Goal: Find specific page/section: Find specific page/section

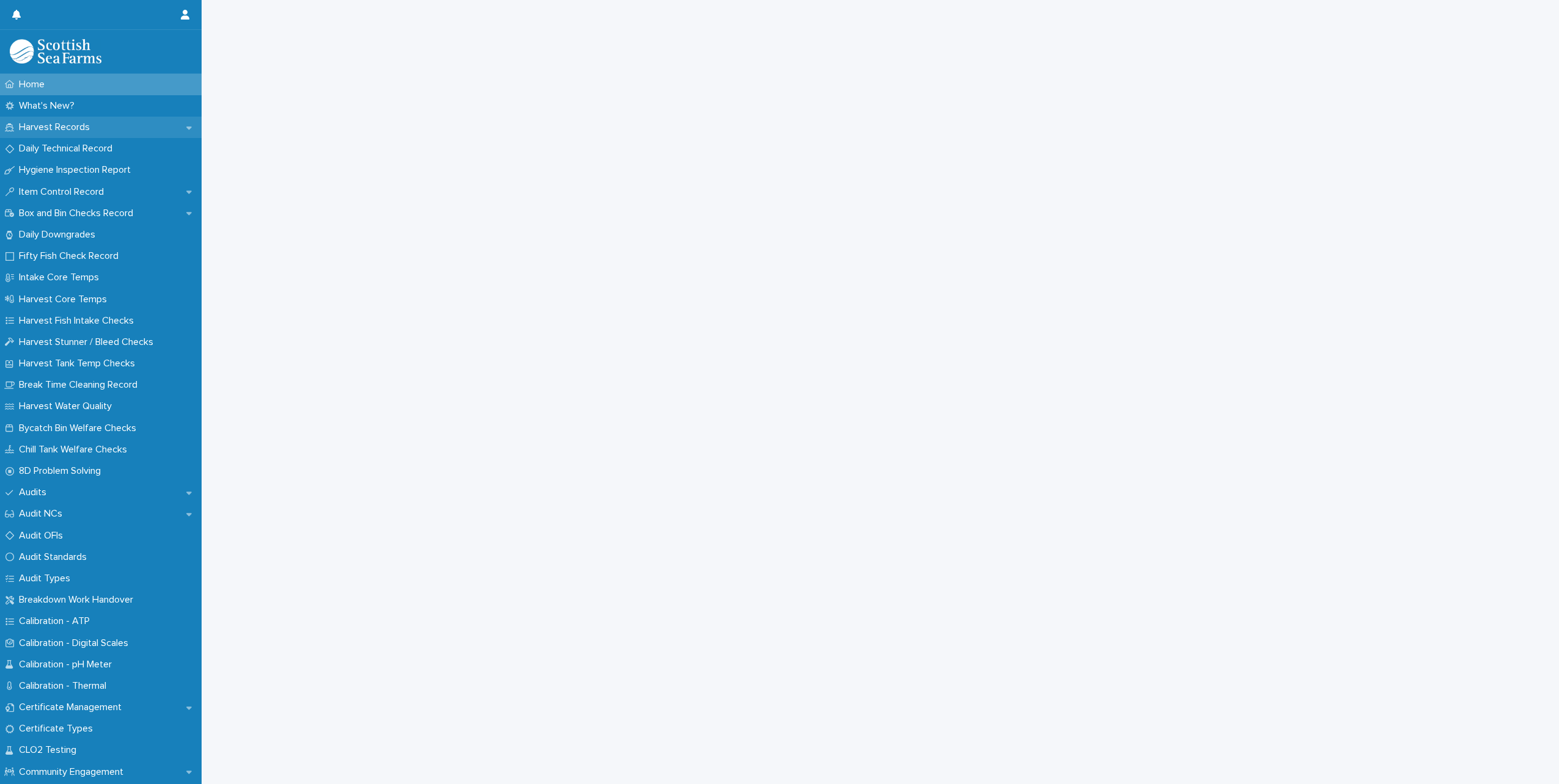
click at [59, 126] on p "Harvest Records" at bounding box center [57, 127] width 86 height 11
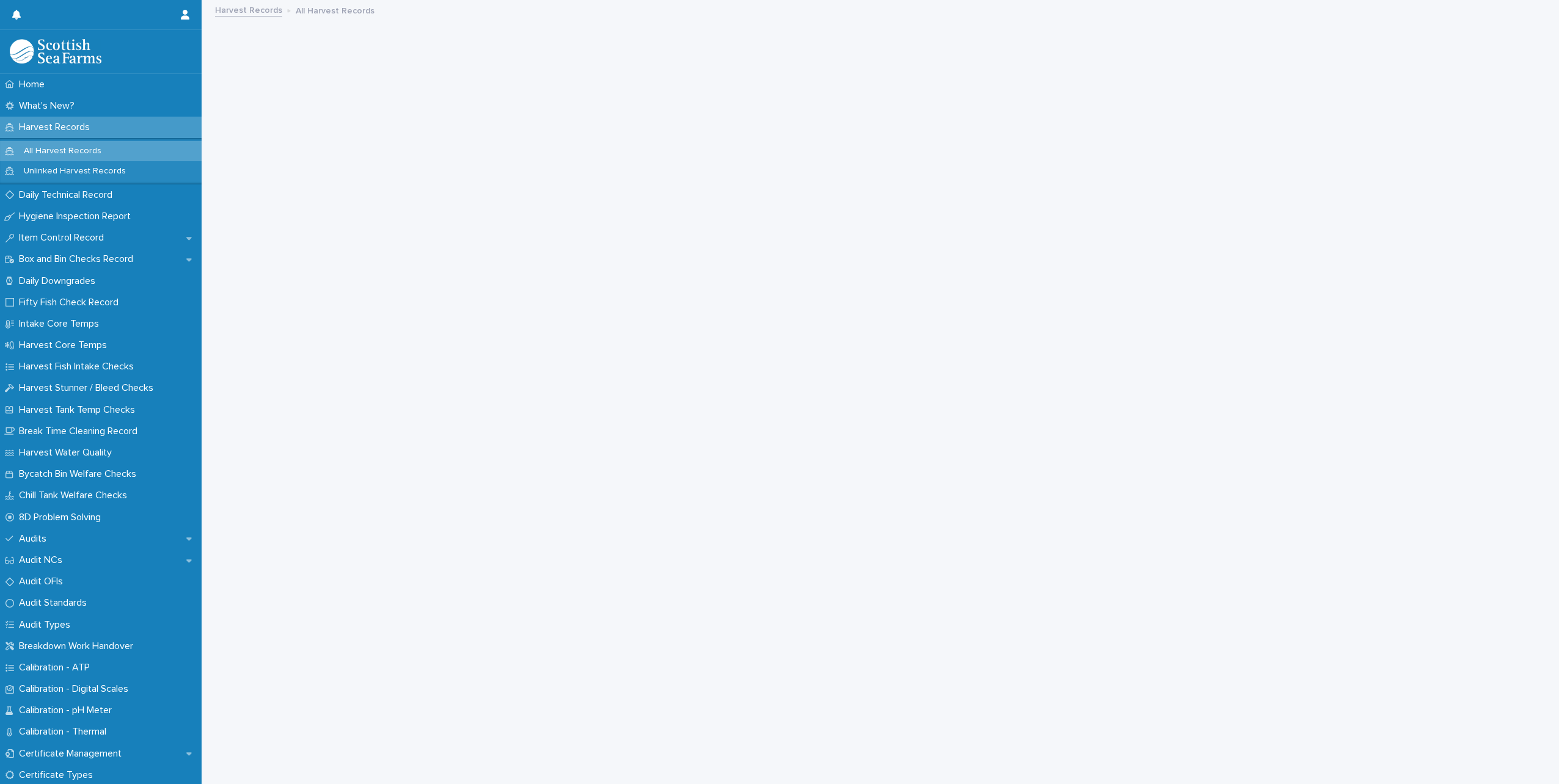
click at [77, 151] on p "All Harvest Records" at bounding box center [62, 151] width 97 height 11
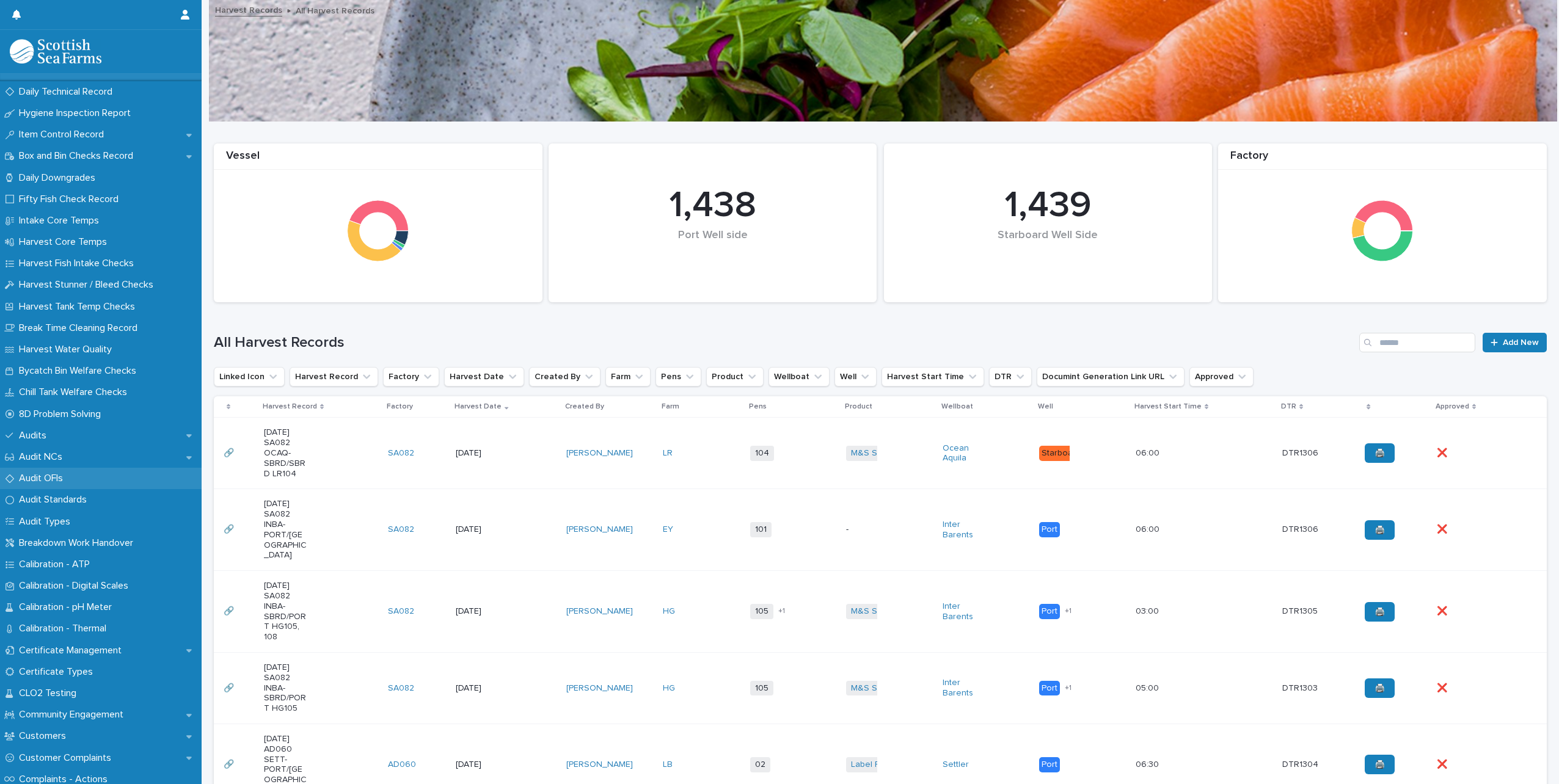
scroll to position [122, 0]
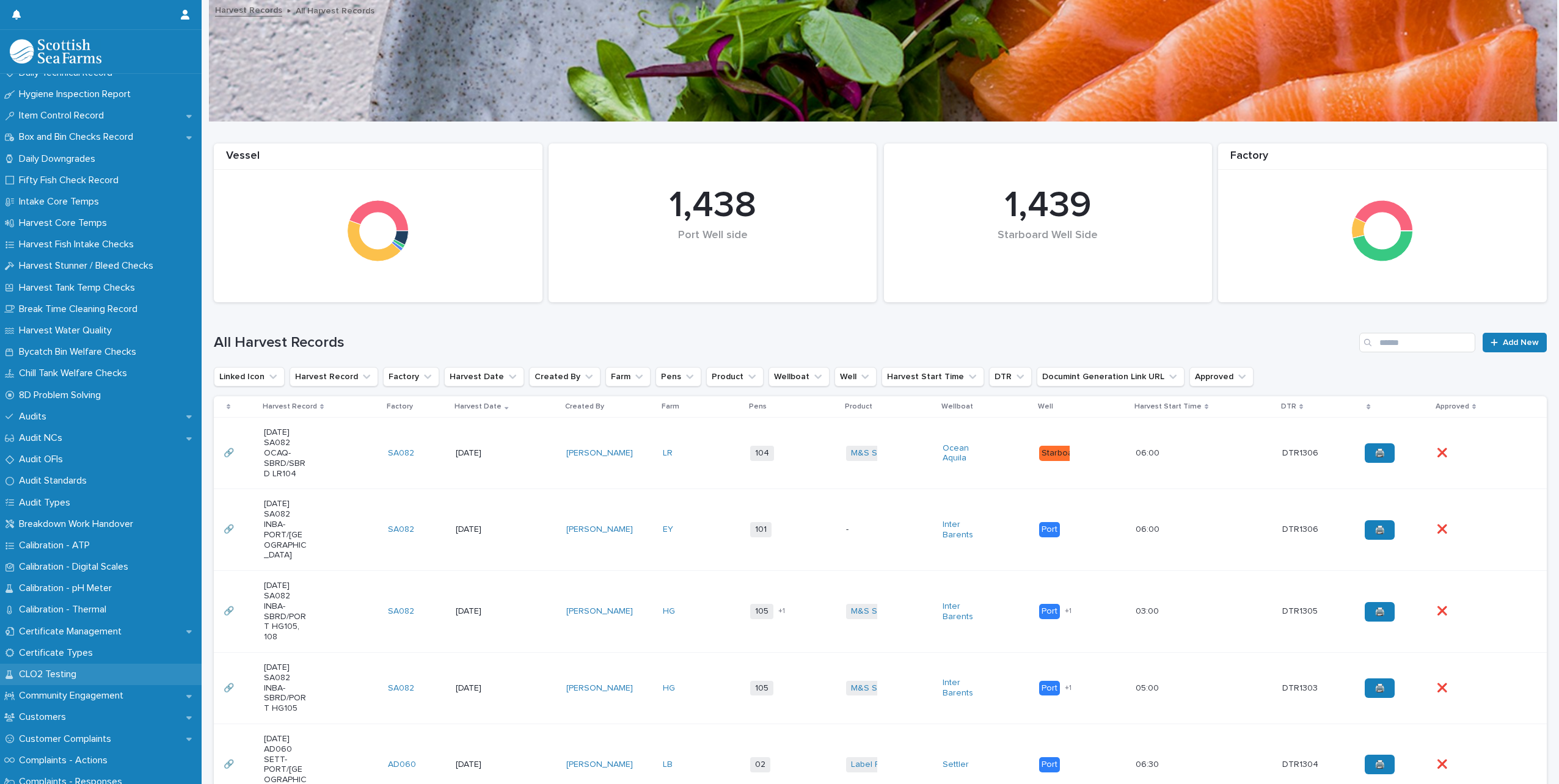
click at [91, 676] on div "CLO2 Testing" at bounding box center [100, 674] width 201 height 21
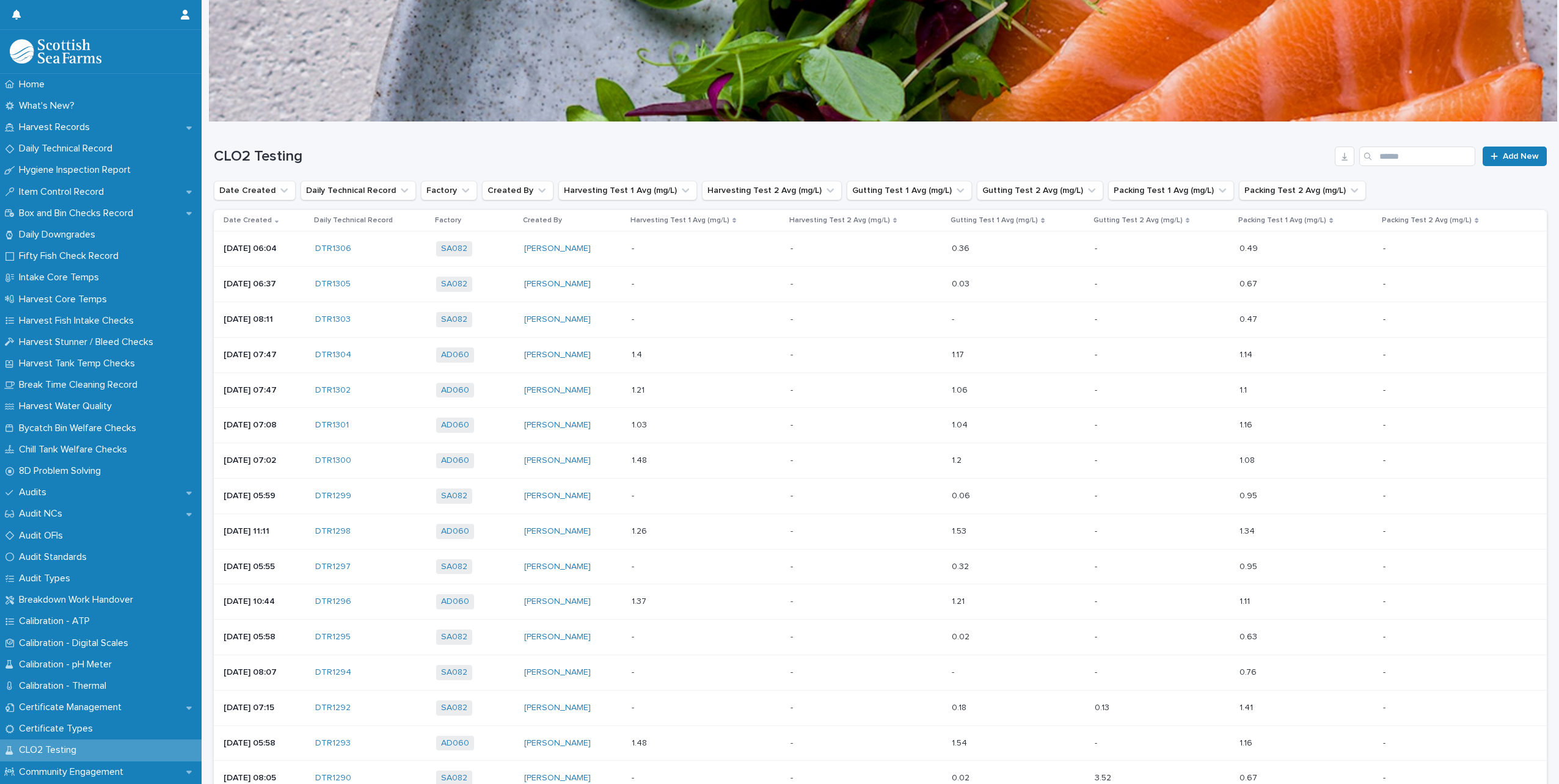
click at [403, 257] on div "DTR1306" at bounding box center [371, 248] width 112 height 20
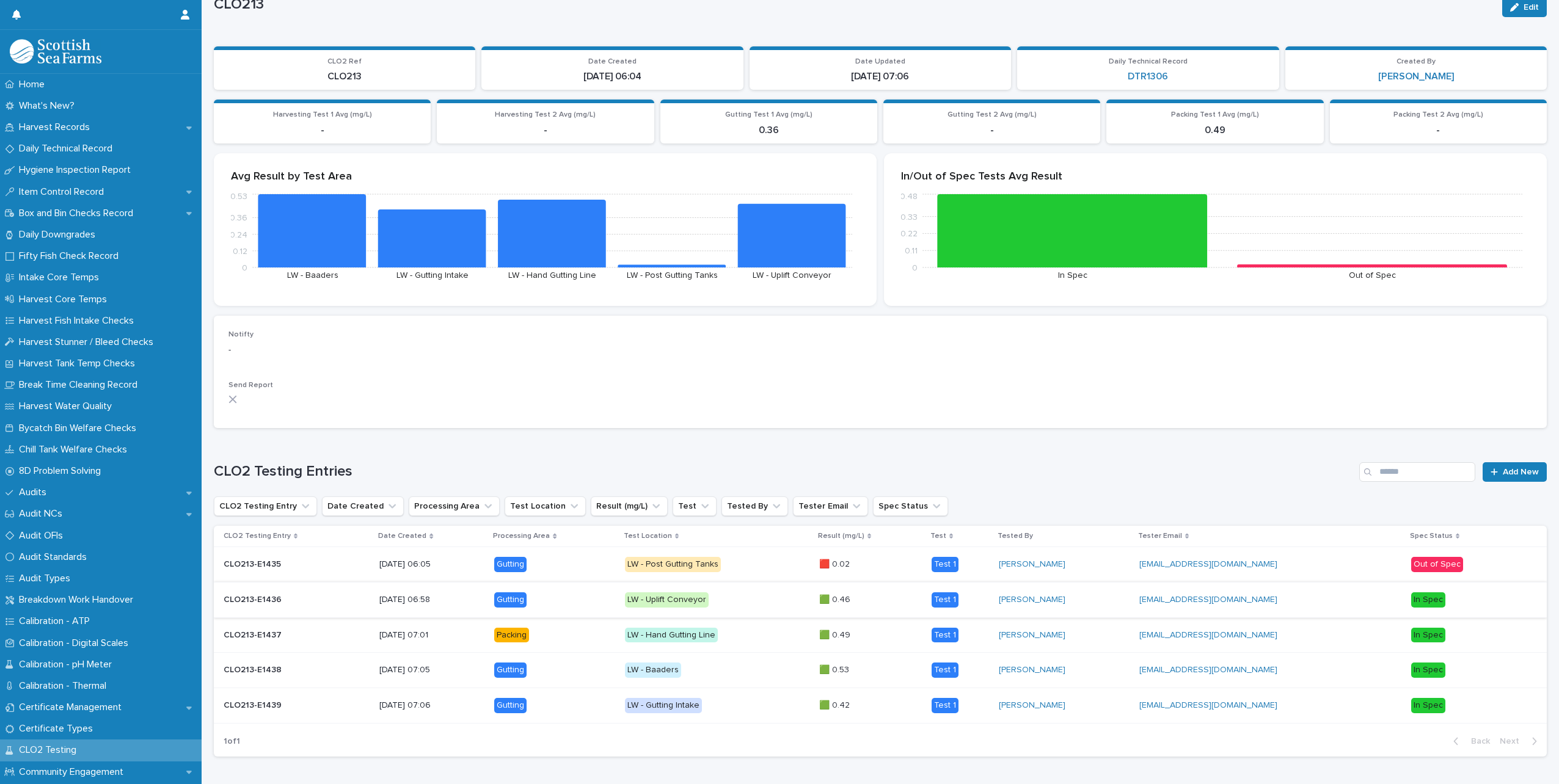
scroll to position [61, 0]
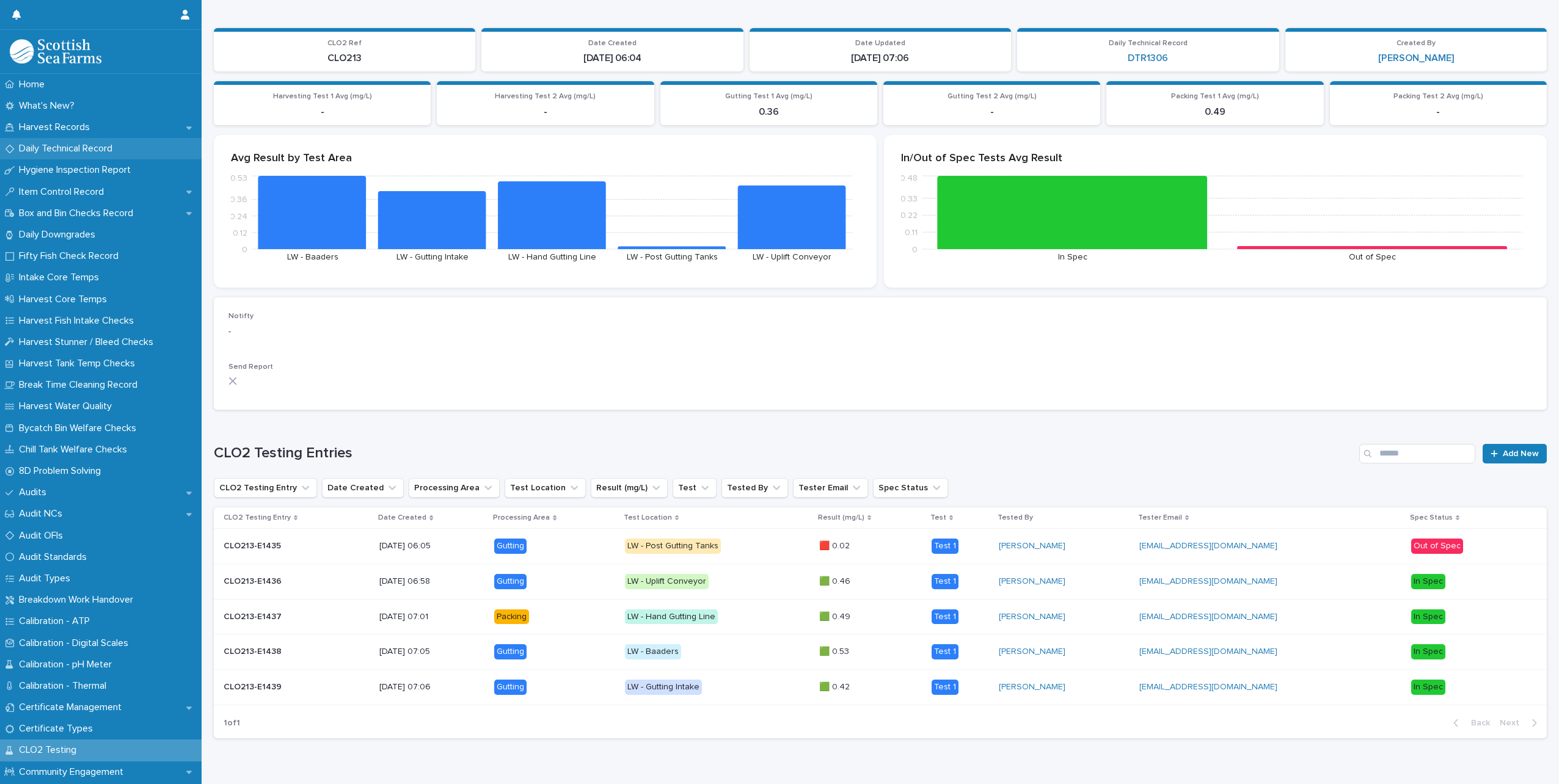
click at [65, 147] on p "Daily Technical Record" at bounding box center [68, 149] width 108 height 11
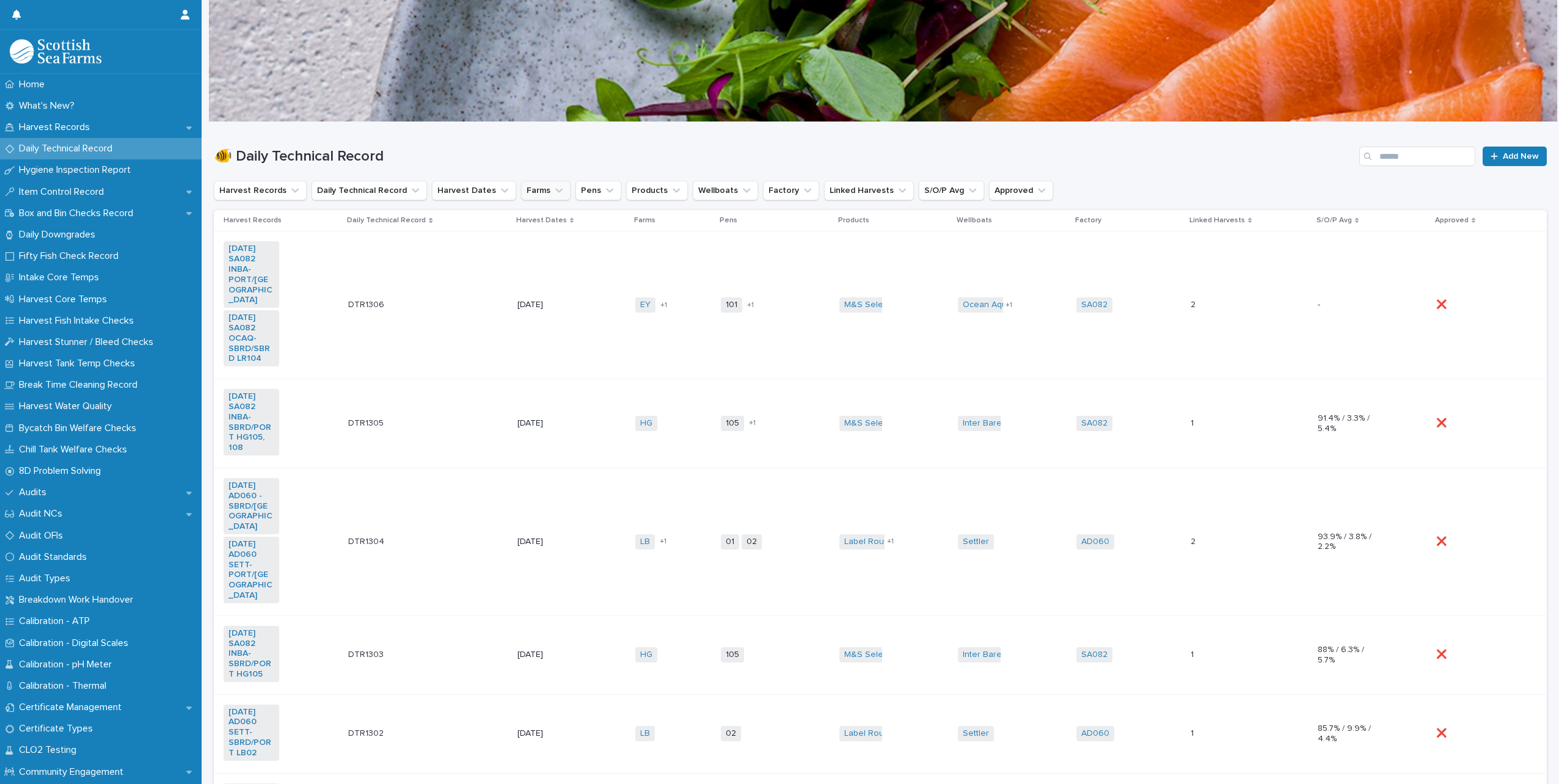
click at [553, 188] on icon "Farms" at bounding box center [559, 190] width 12 height 12
type input "**"
click at [559, 267] on p "EY" at bounding box center [585, 268] width 129 height 9
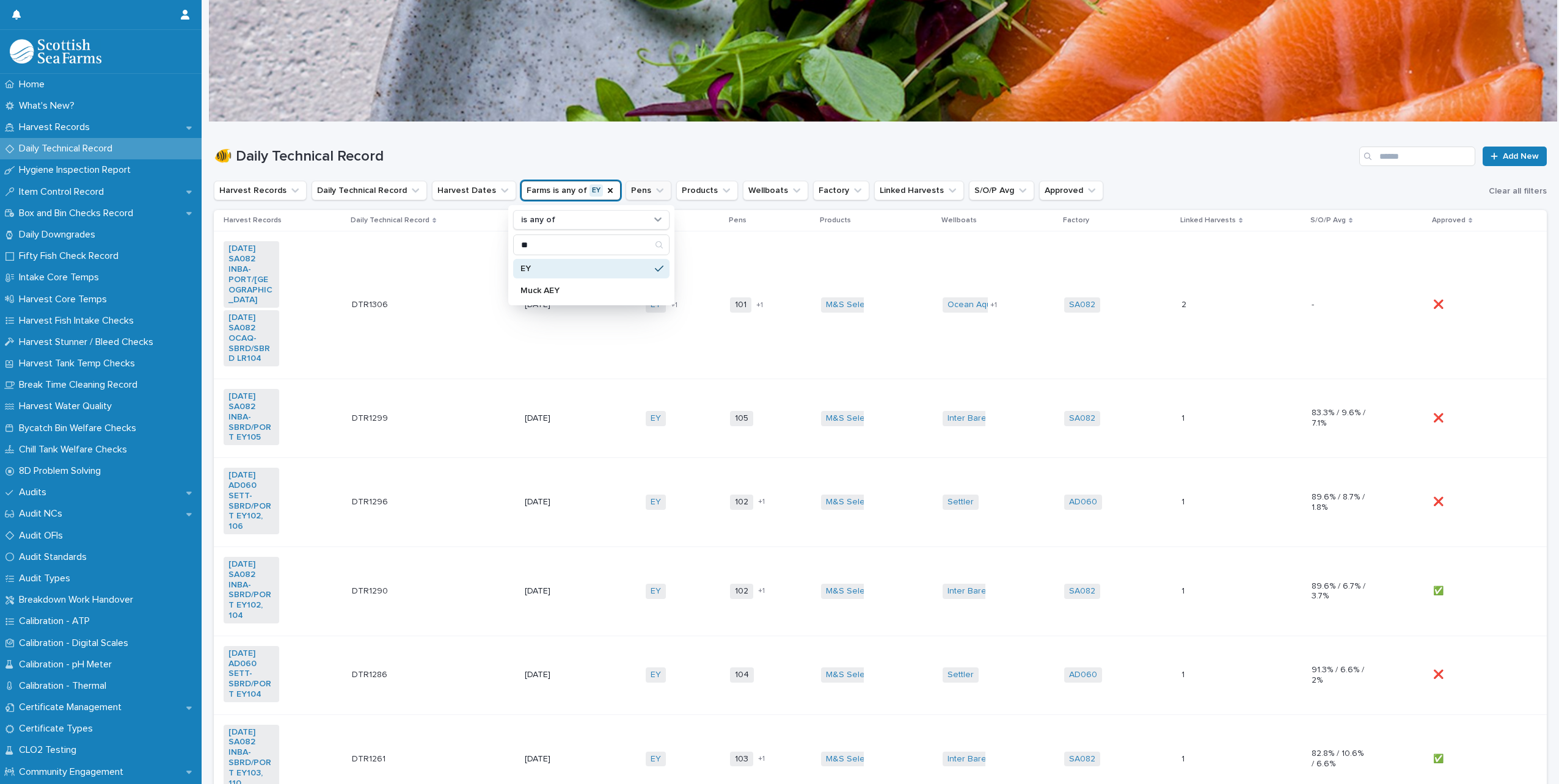
click at [657, 190] on icon "Pens" at bounding box center [660, 190] width 7 height 4
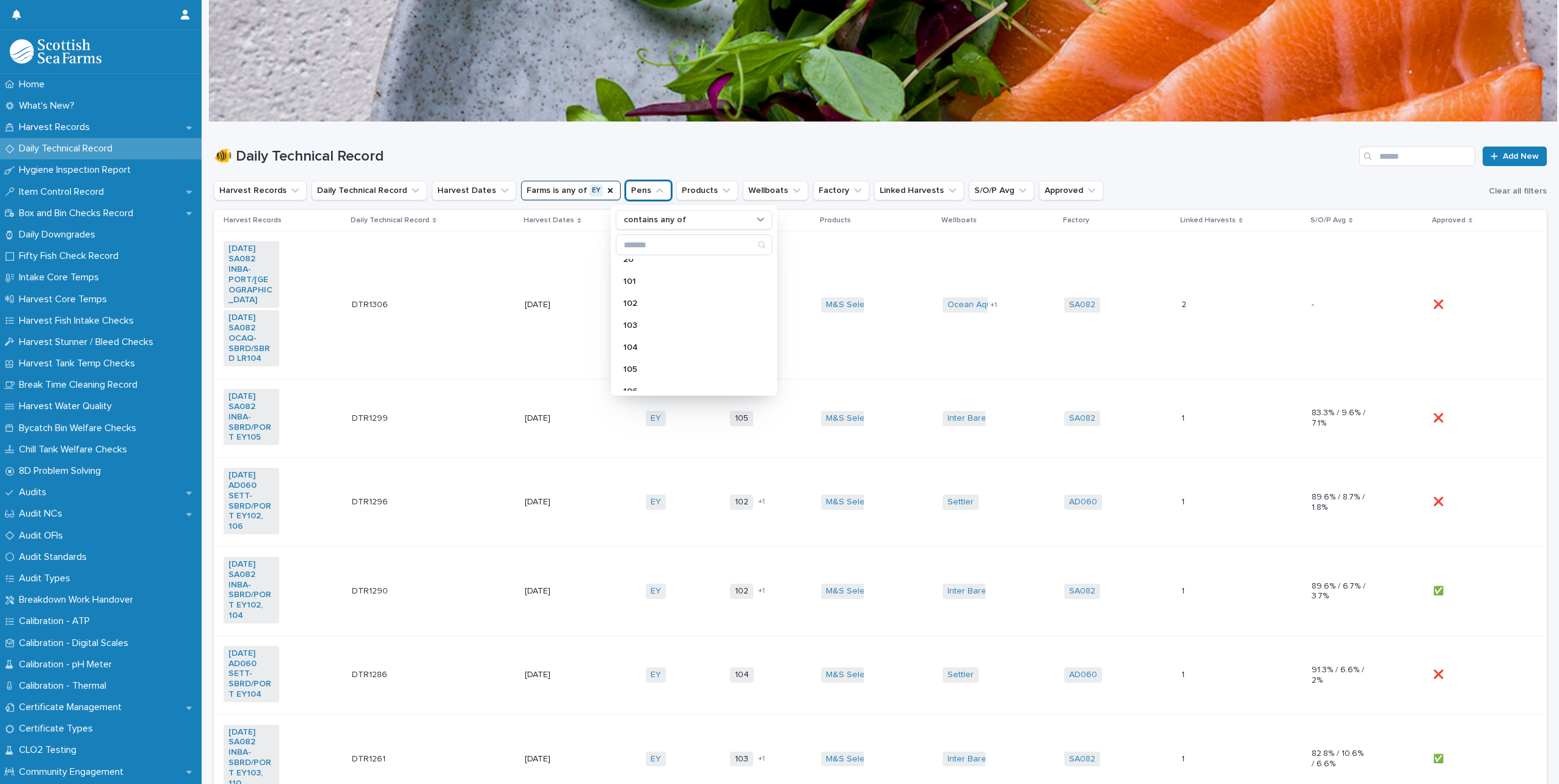
scroll to position [428, 0]
click at [637, 276] on div "101" at bounding box center [694, 280] width 156 height 19
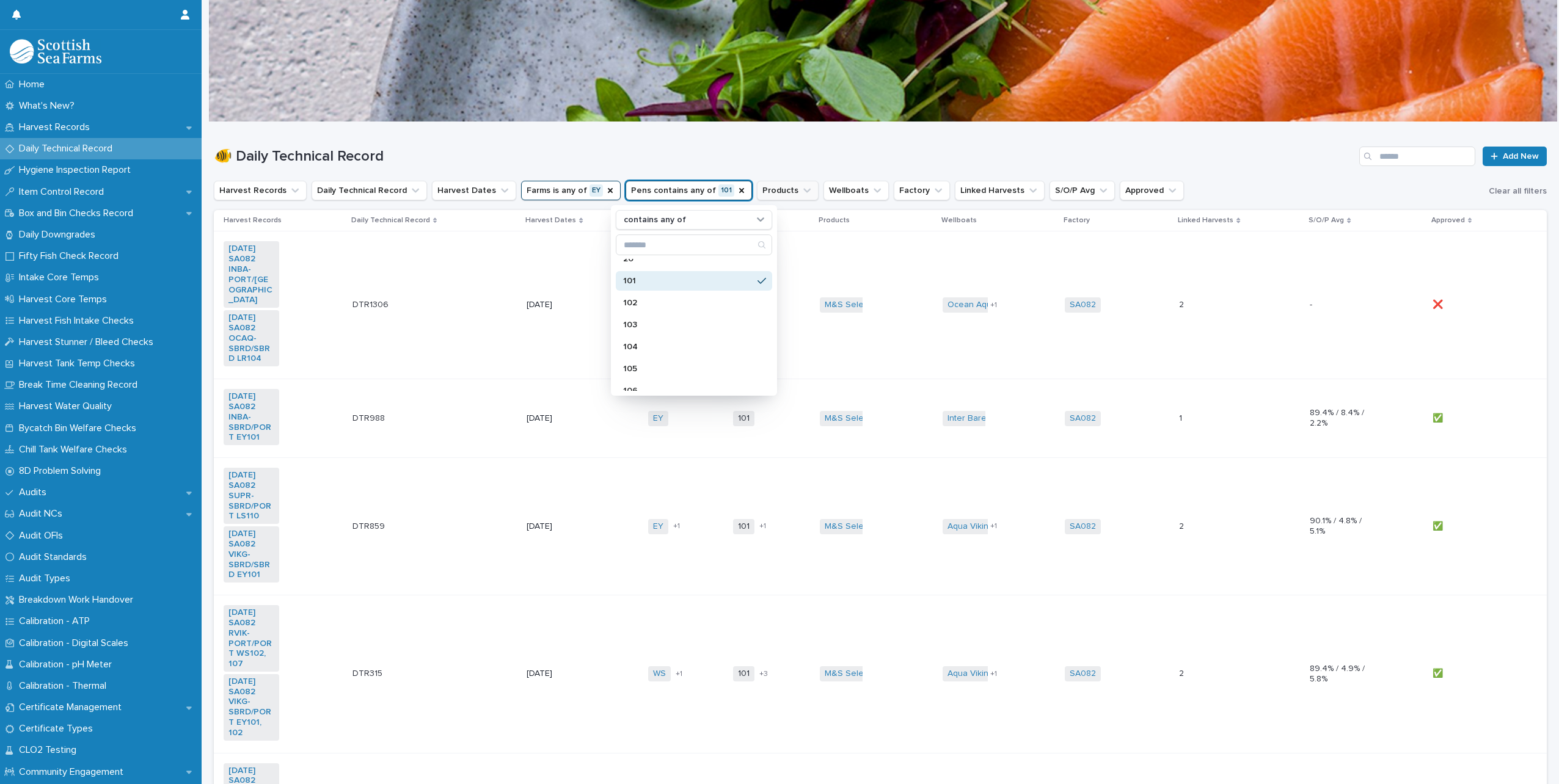
drag, startPoint x: 717, startPoint y: 186, endPoint x: 697, endPoint y: 188, distance: 20.1
click at [737, 186] on icon "Pens" at bounding box center [741, 191] width 10 height 10
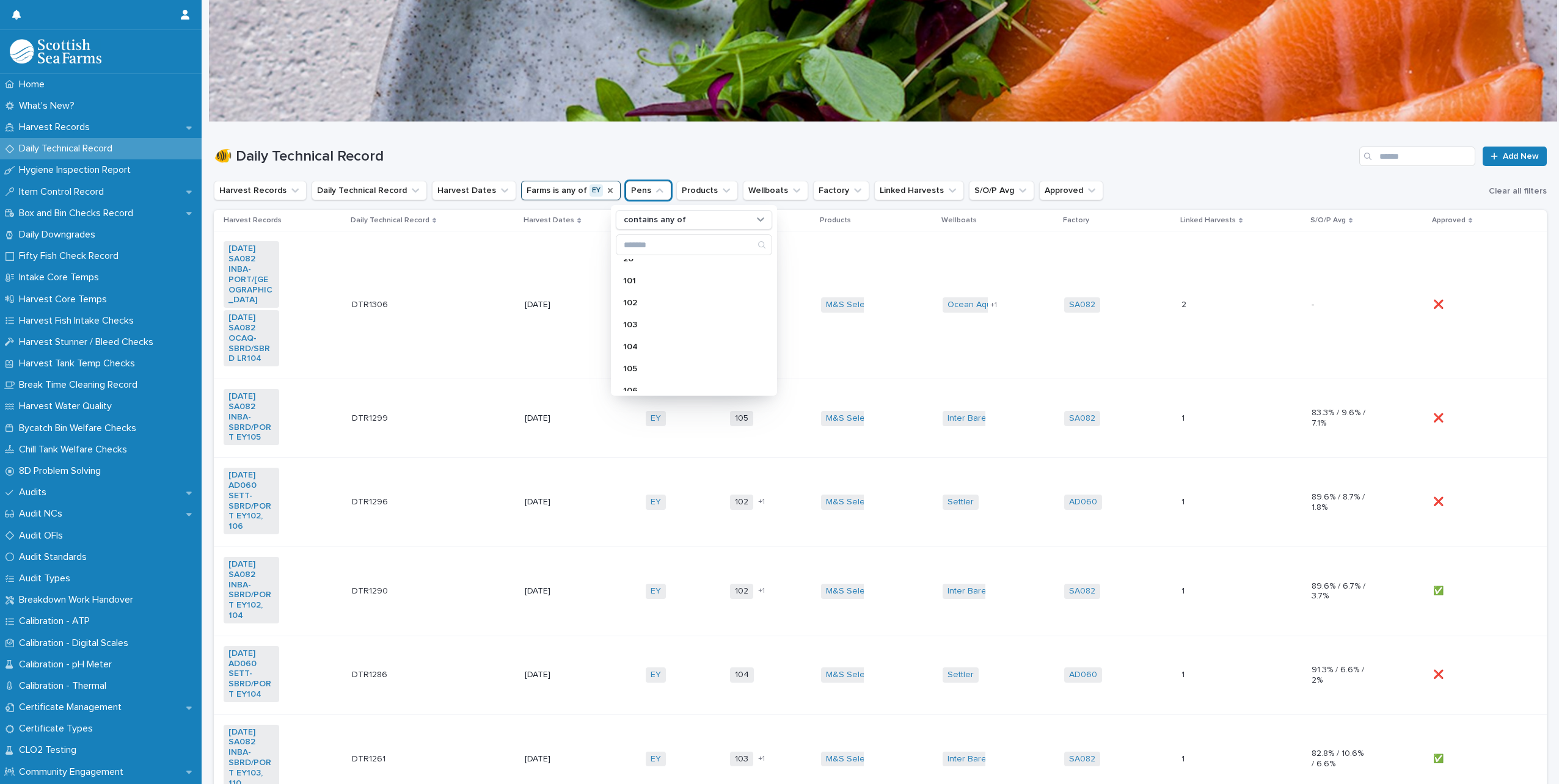
click at [606, 189] on icon "Farms" at bounding box center [611, 191] width 10 height 10
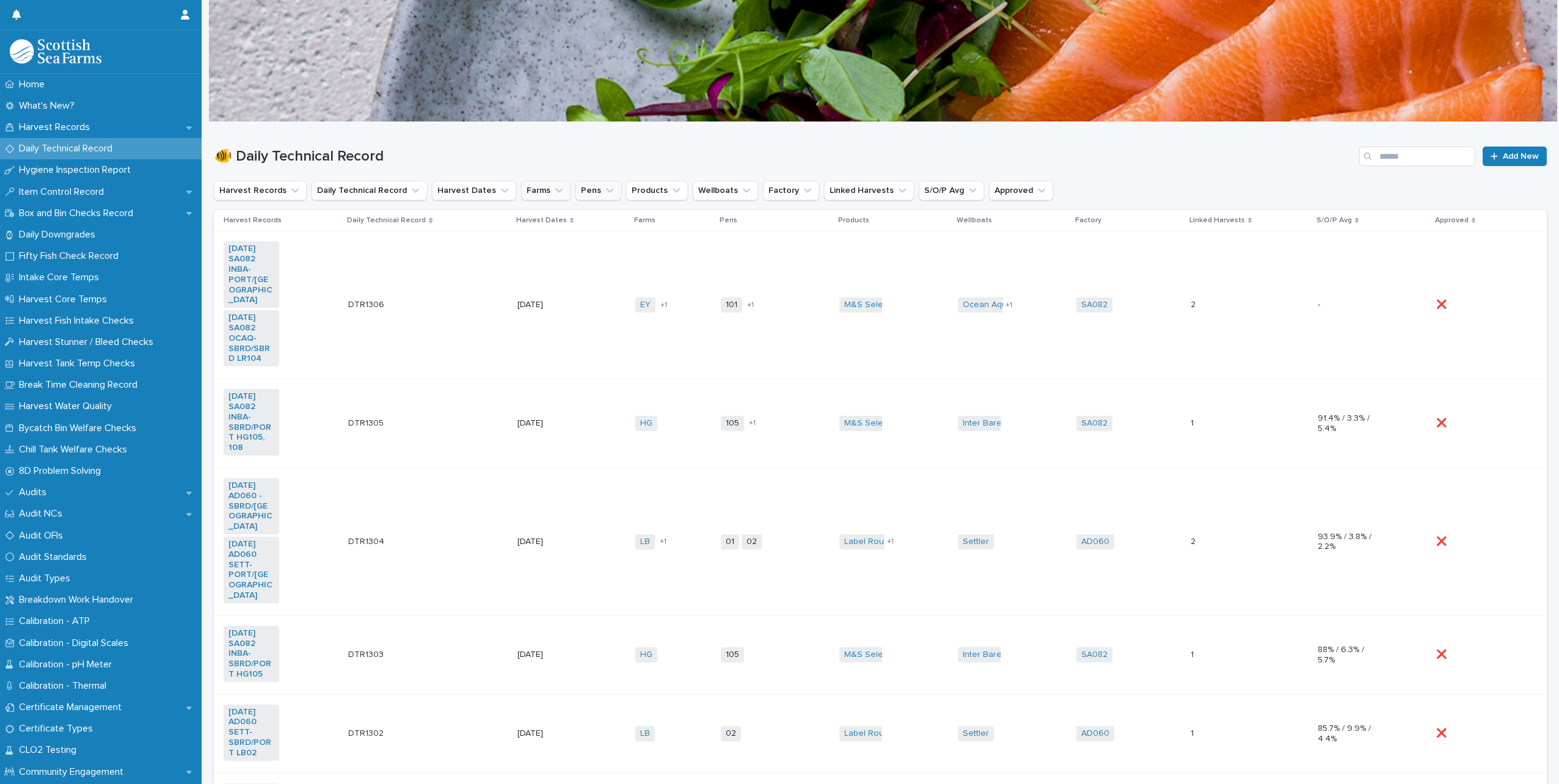
click at [604, 189] on icon "Pens" at bounding box center [610, 190] width 12 height 12
click at [553, 192] on icon "Farms" at bounding box center [559, 190] width 12 height 12
type input "**"
click at [533, 271] on p "LR" at bounding box center [585, 268] width 129 height 9
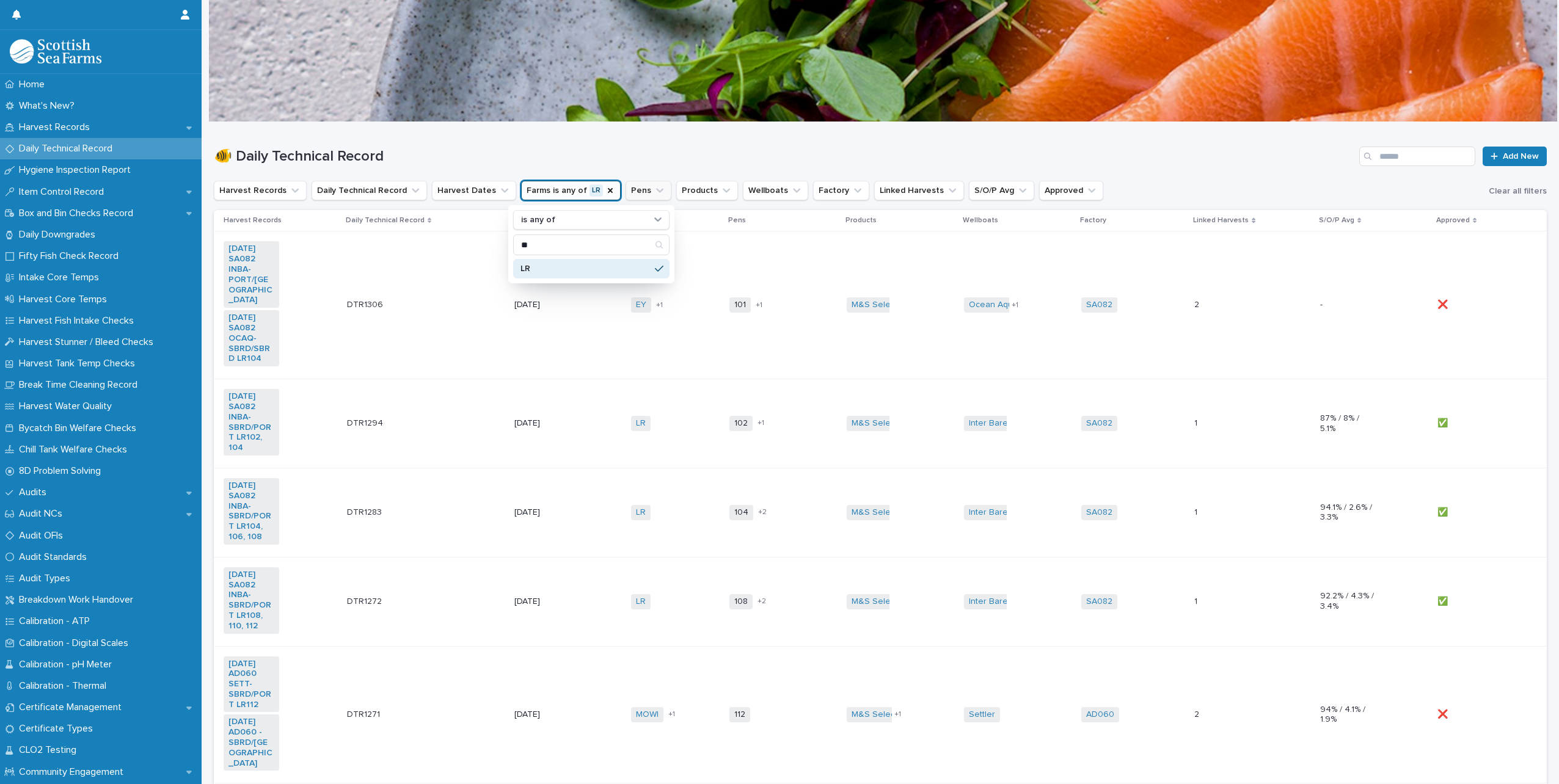
click at [653, 193] on icon "Pens" at bounding box center [659, 190] width 12 height 12
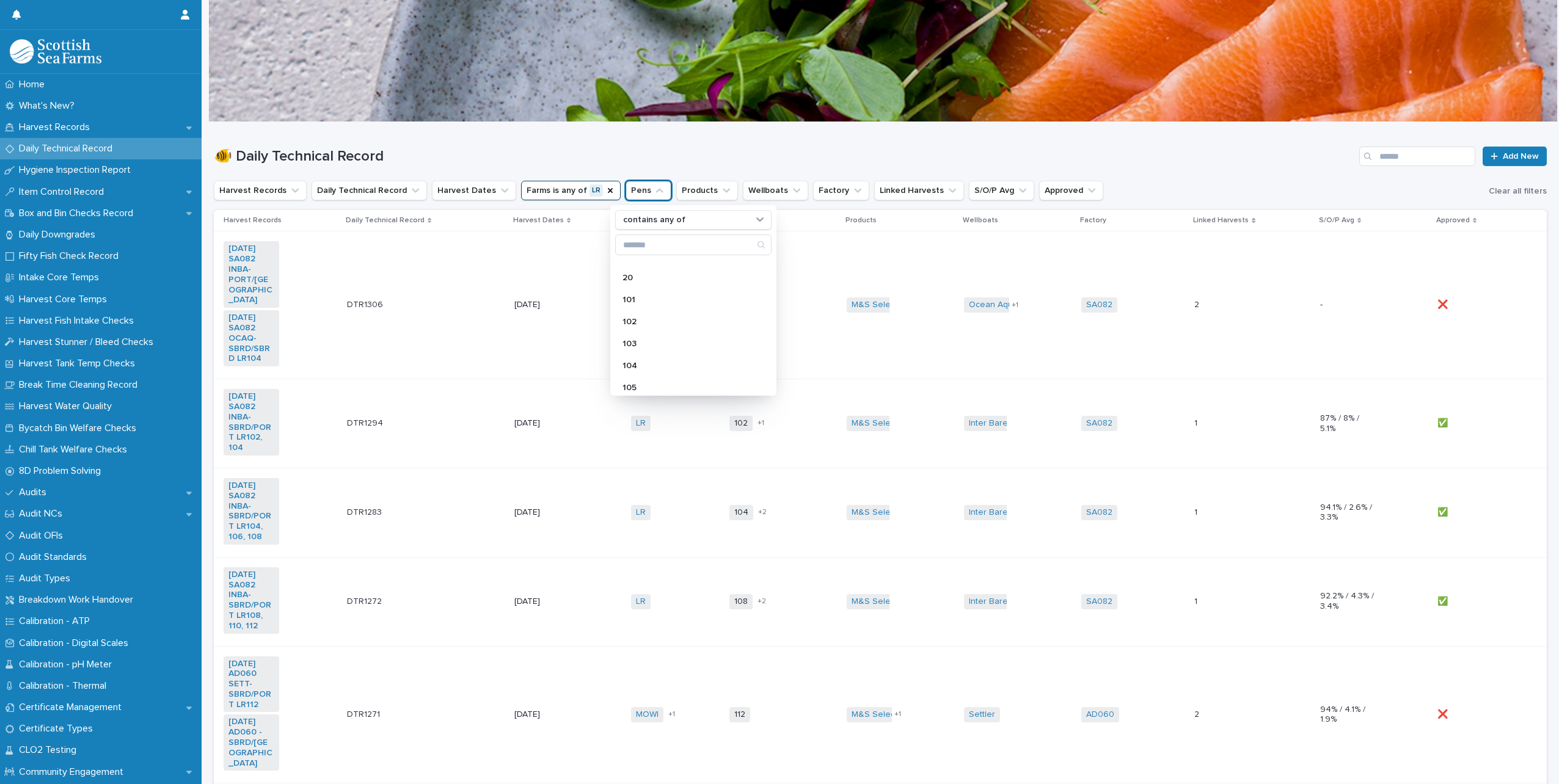
scroll to position [428, 0]
click at [639, 342] on div "104" at bounding box center [693, 347] width 156 height 19
